Goal: Find specific page/section: Find specific page/section

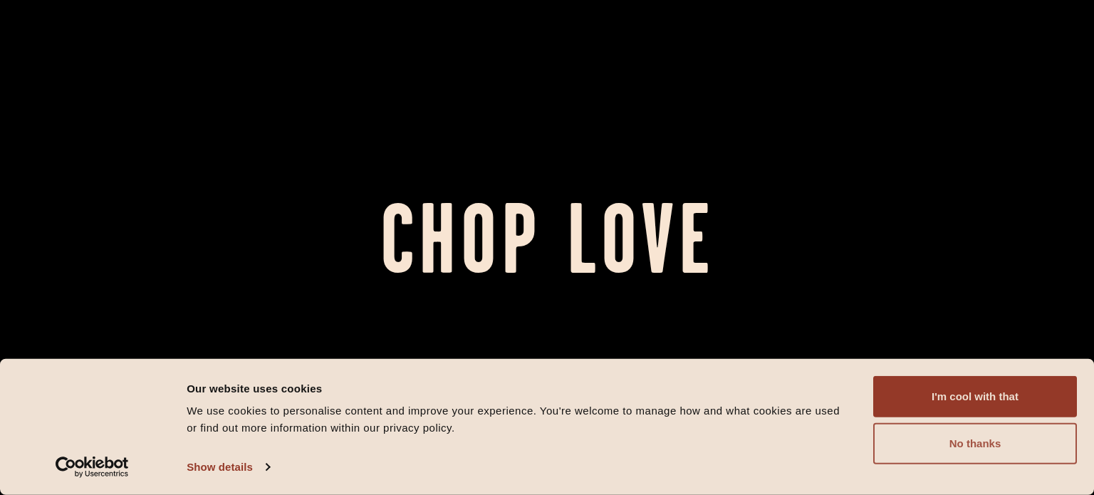
click at [896, 436] on button "No thanks" at bounding box center [975, 443] width 204 height 41
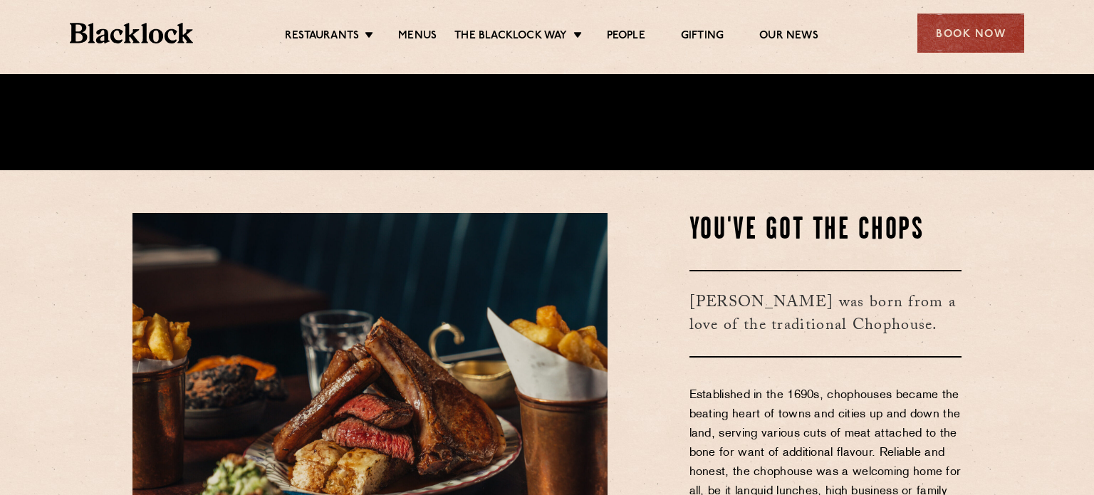
scroll to position [652, 0]
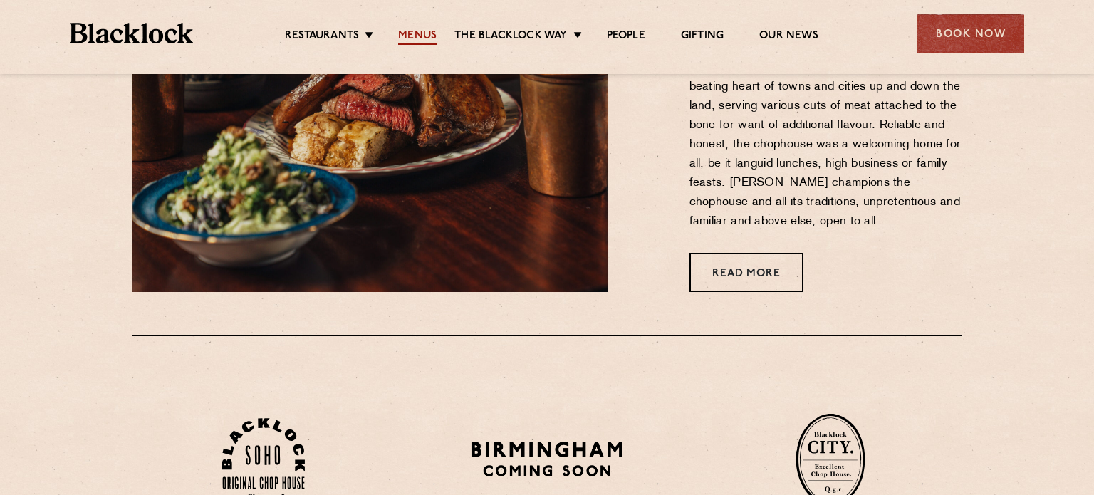
click at [421, 36] on link "Menus" at bounding box center [417, 37] width 38 height 16
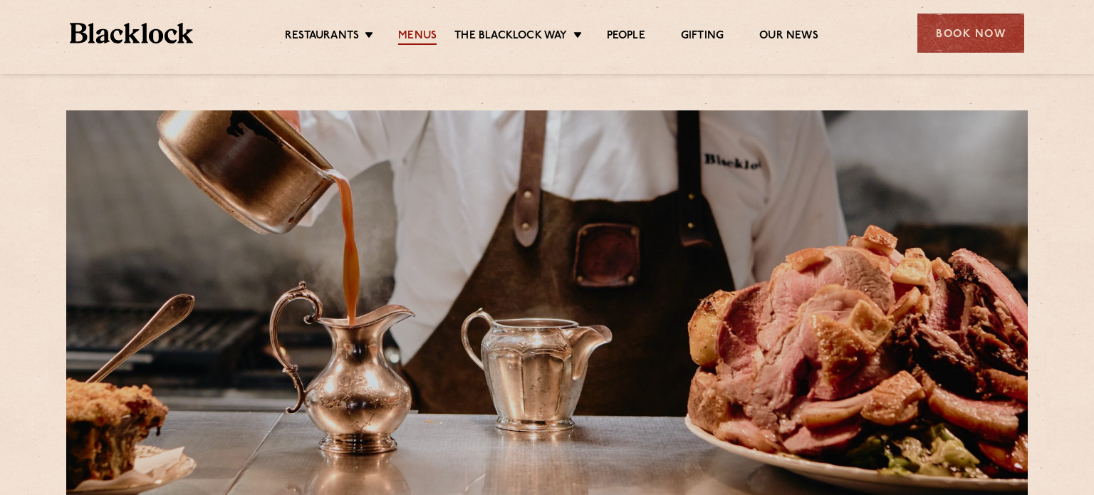
click at [426, 35] on link "Menus" at bounding box center [417, 37] width 38 height 16
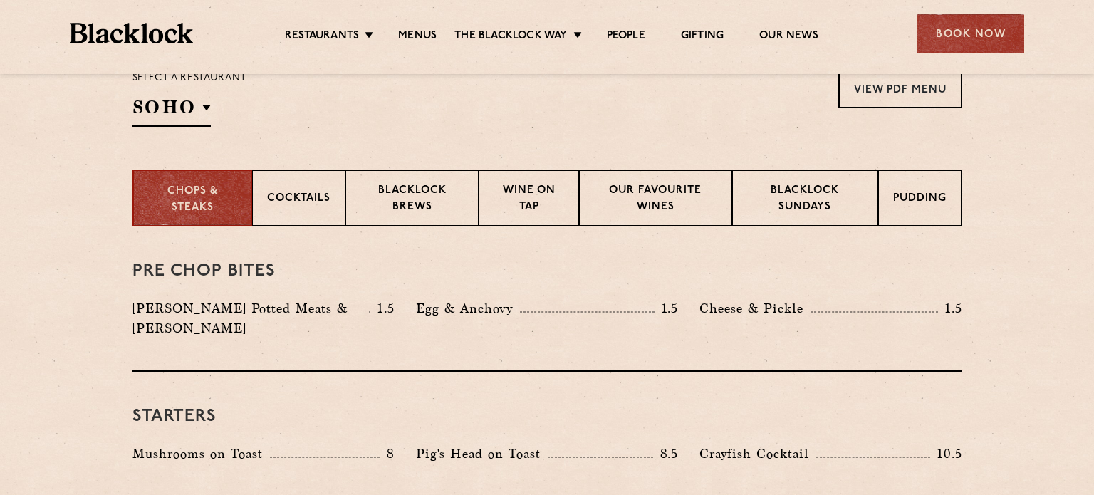
scroll to position [493, 0]
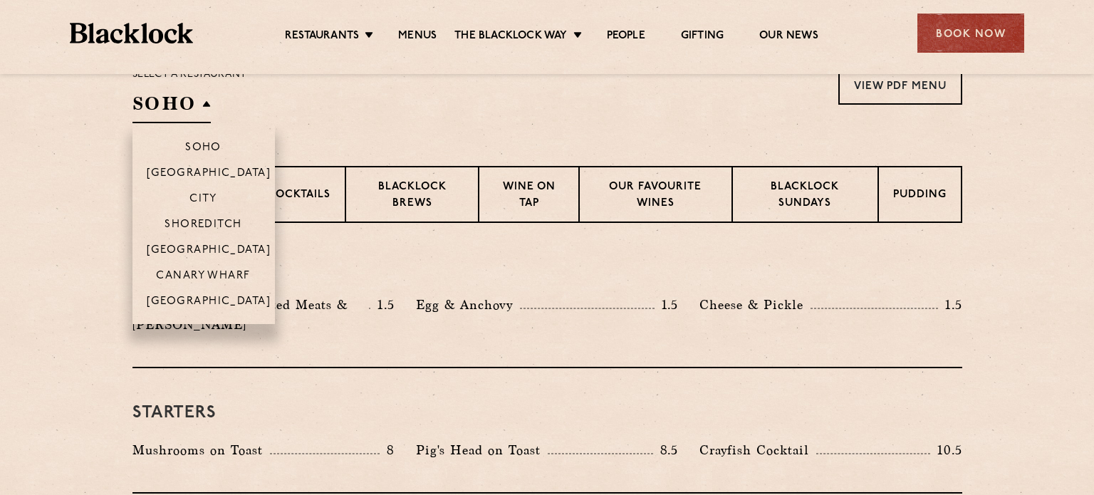
click at [203, 110] on h2 "SOHO" at bounding box center [171, 107] width 78 height 32
click at [211, 271] on p "Canary Wharf" at bounding box center [203, 277] width 94 height 14
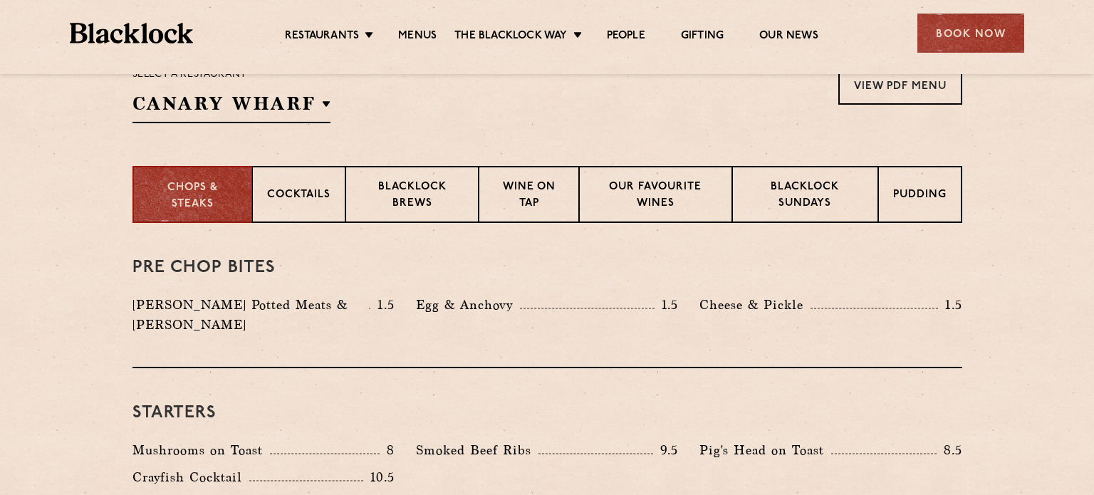
click at [1, 211] on section "Chops & Steaks Cocktails Blacklock Brews Wine on Tap Our favourite wines Blackl…" at bounding box center [547, 194] width 1094 height 57
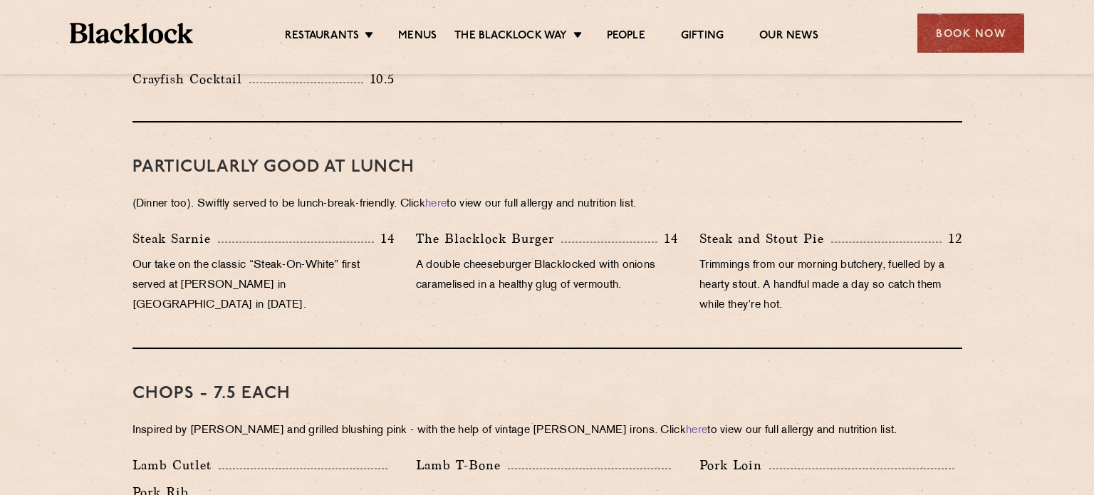
scroll to position [889, 0]
